Goal: Book appointment/travel/reservation

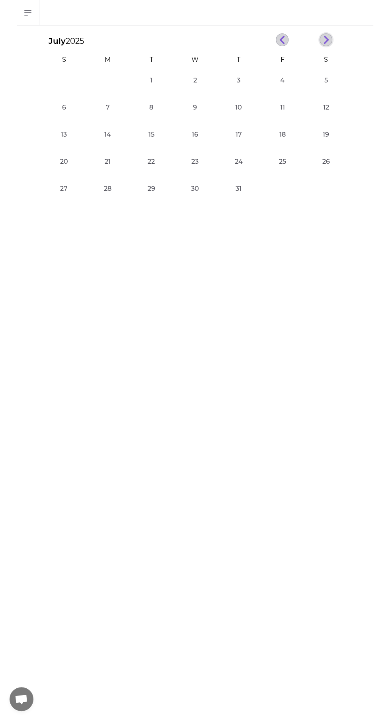
click at [326, 39] on icon "button" at bounding box center [326, 39] width 6 height 9
click at [326, 41] on line "button" at bounding box center [327, 42] width 4 height 4
click at [107, 144] on button "13" at bounding box center [108, 138] width 16 height 16
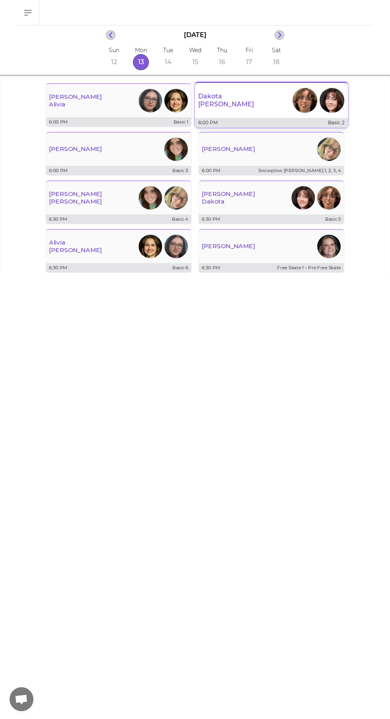
click at [221, 106] on p "[PERSON_NAME]" at bounding box center [226, 104] width 56 height 8
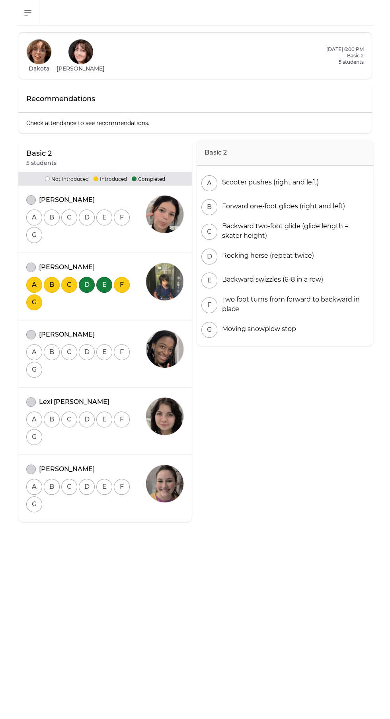
scroll to position [8, 0]
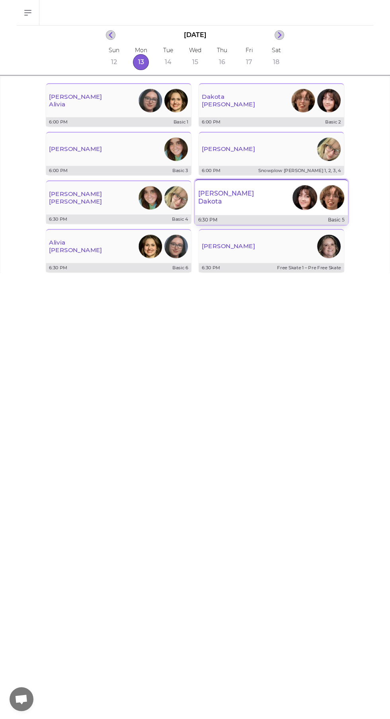
click at [231, 202] on div "[PERSON_NAME]" at bounding box center [271, 197] width 153 height 29
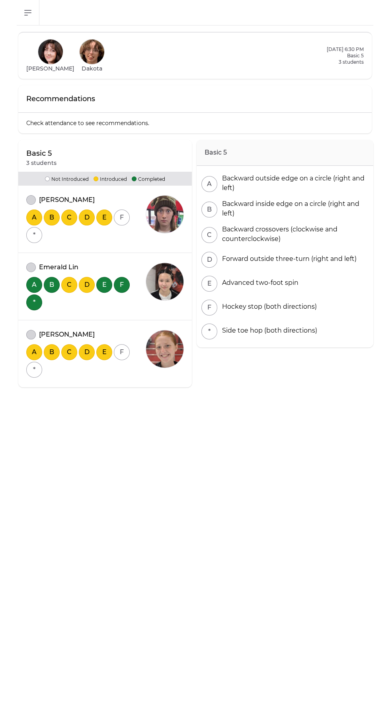
click at [115, 644] on main "Basic 5 A Backward outside edge on a circle (right and left) B Backward inside …" at bounding box center [195, 371] width 390 height 693
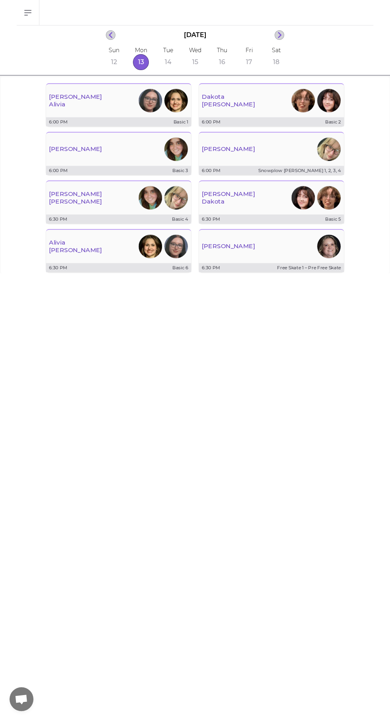
click at [250, 489] on main "[DATE] Sun 12 Mon 13 Tue 14 Wed 15 Thu 16 Fri 17 Sat 18 [PERSON_NAME] 6:00 PM B…" at bounding box center [195, 371] width 390 height 693
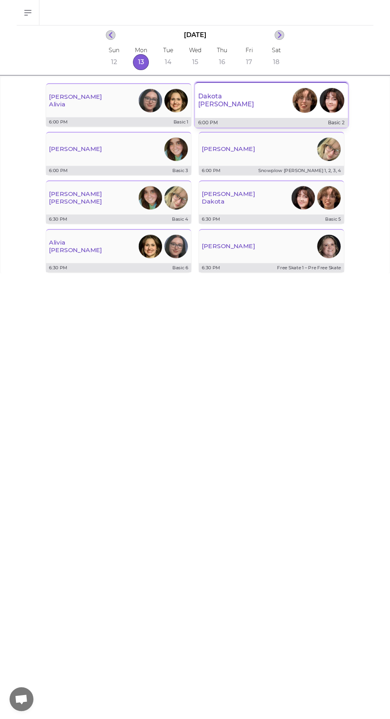
click at [271, 99] on div "[PERSON_NAME]" at bounding box center [271, 100] width 153 height 29
